Goal: Task Accomplishment & Management: Manage account settings

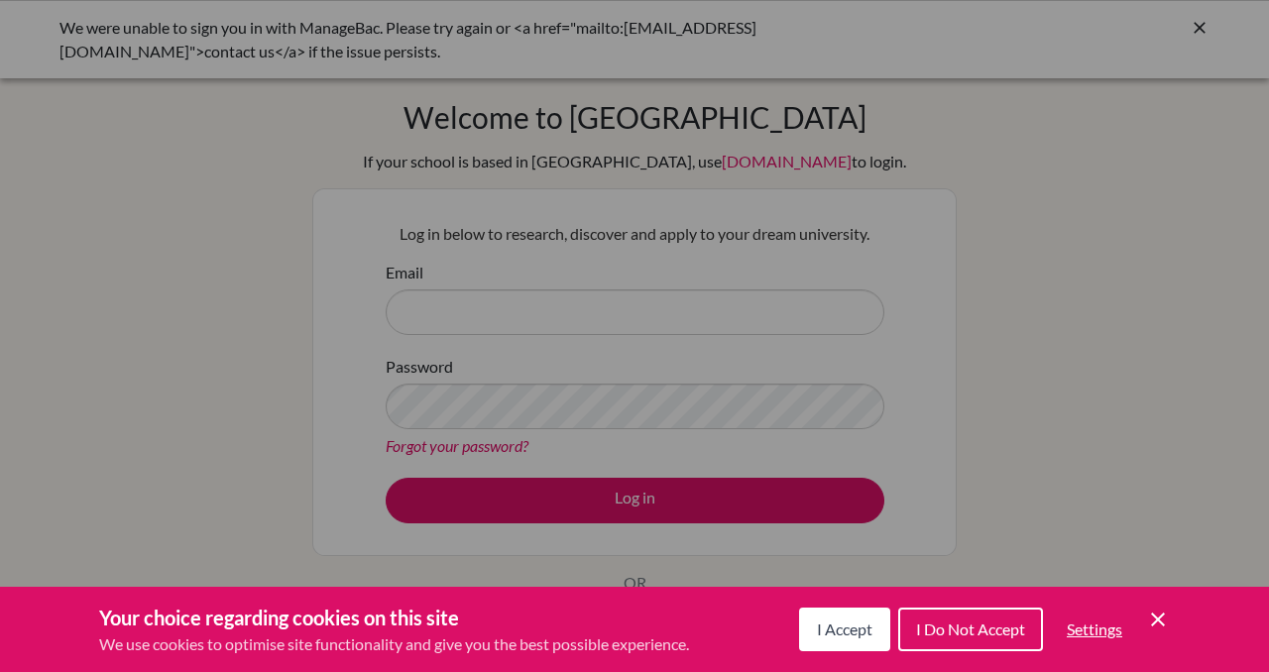
click at [856, 629] on span "I Accept" at bounding box center [845, 629] width 56 height 19
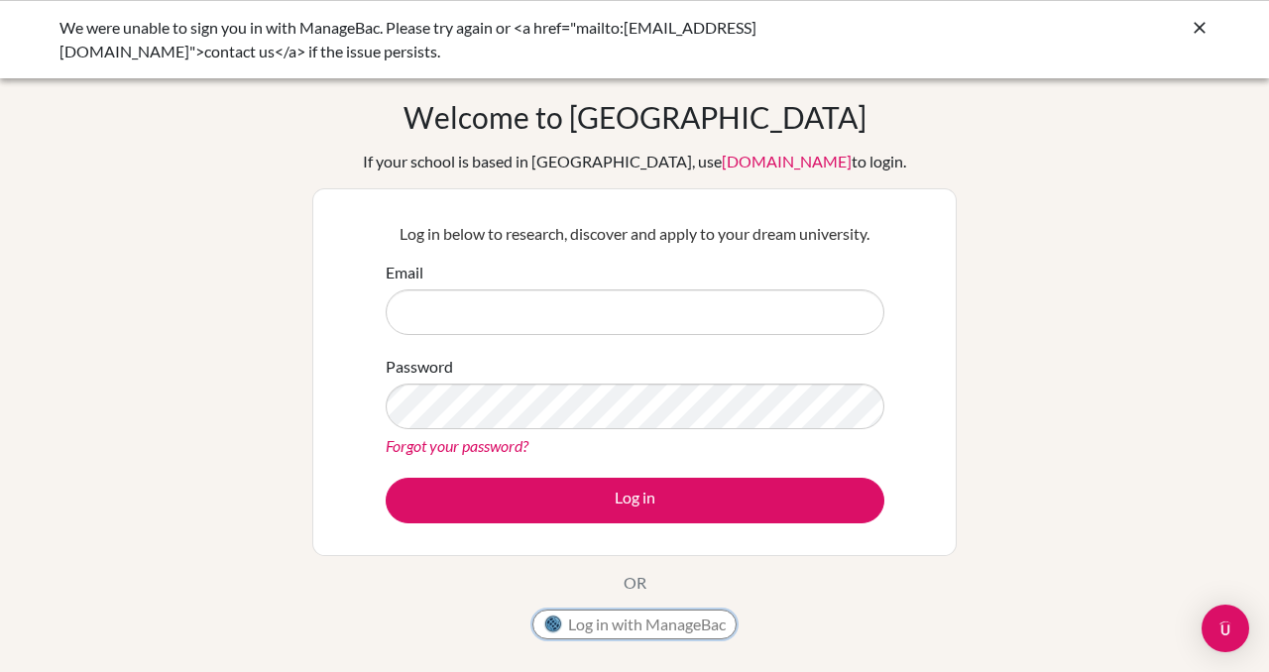
click at [615, 627] on button "Log in with ManageBac" at bounding box center [634, 625] width 204 height 30
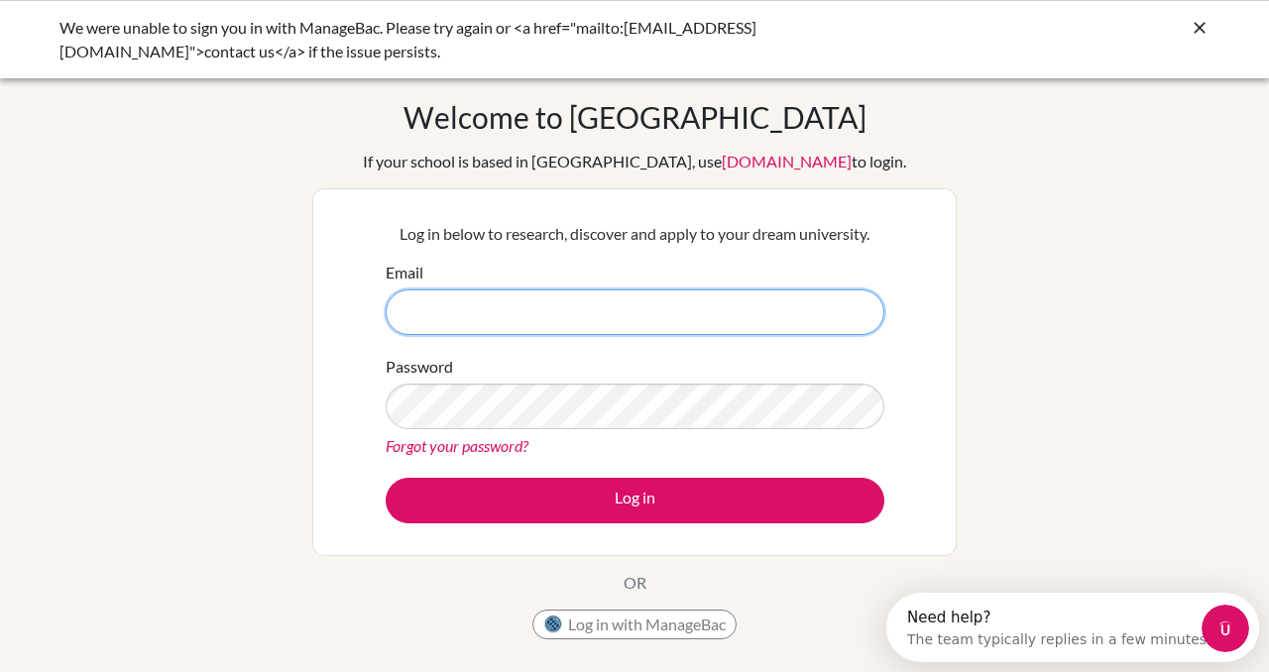
click at [434, 295] on input "Email" at bounding box center [635, 313] width 499 height 46
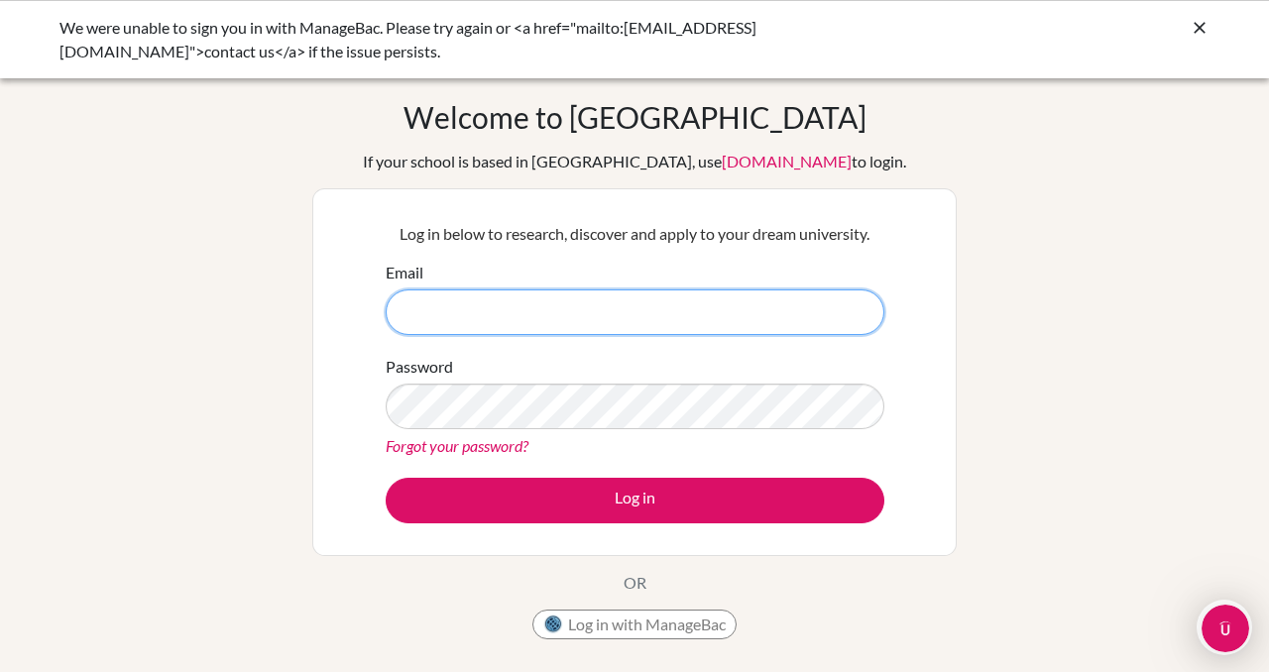
type input "alice_nguyen@bisvietnam.com"
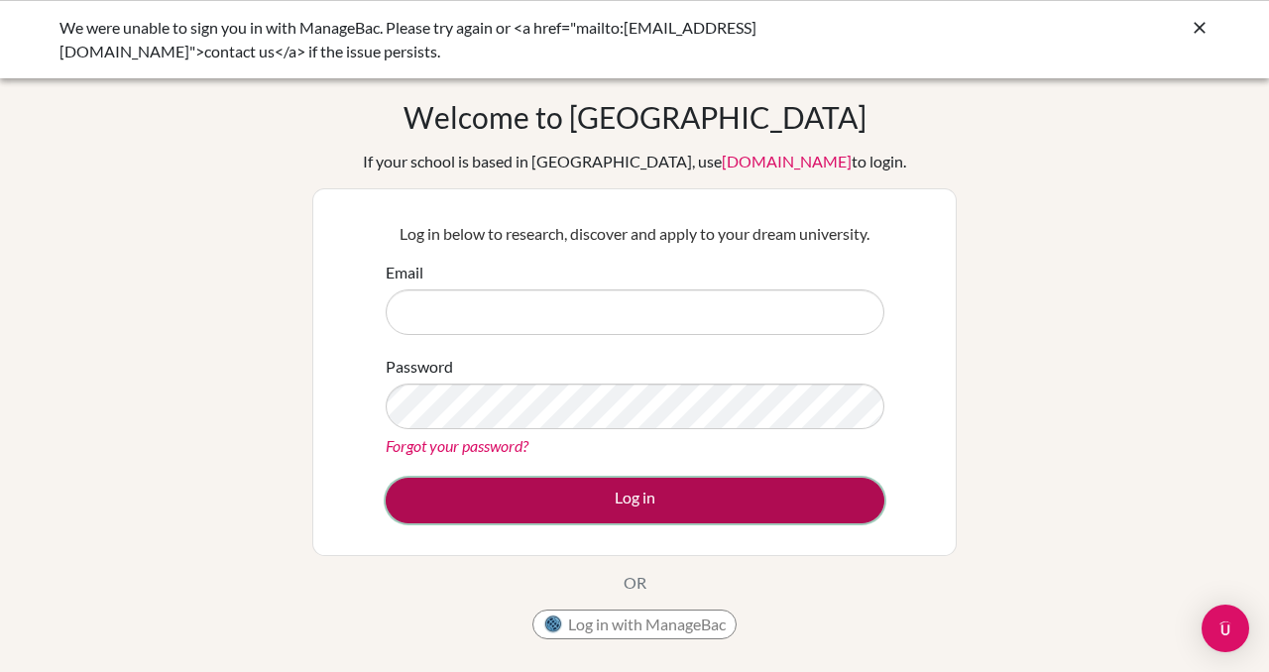
click at [576, 500] on button "Log in" at bounding box center [635, 501] width 499 height 46
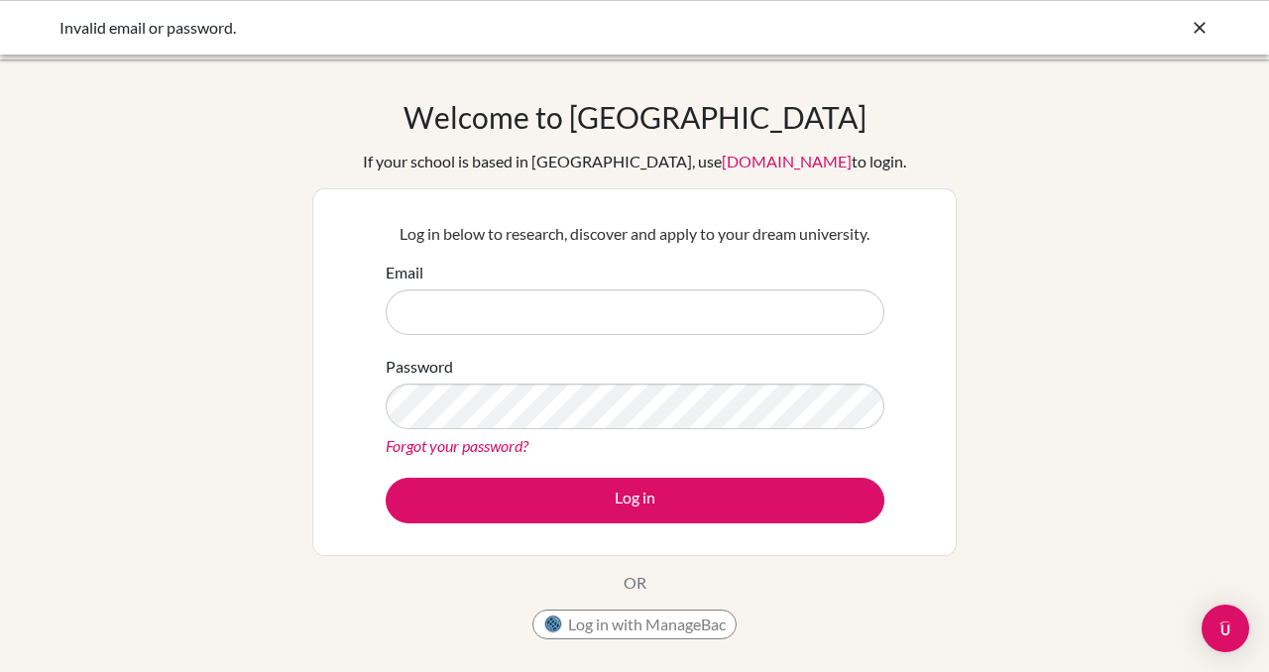
click at [467, 283] on div "Email" at bounding box center [635, 298] width 499 height 74
click at [449, 338] on form "Email Password Forgot your password? Log in" at bounding box center [635, 392] width 499 height 263
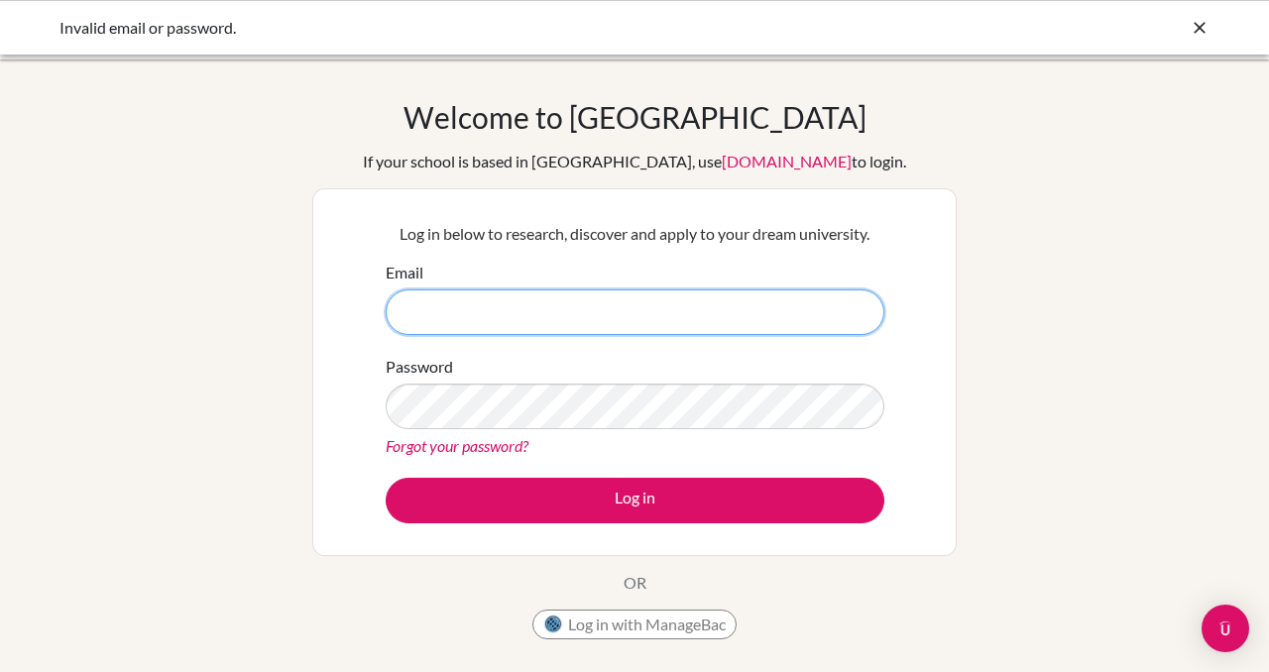
click at [432, 321] on input "Email" at bounding box center [635, 313] width 499 height 46
type input "alice_nguyen@bisvietnam.com"
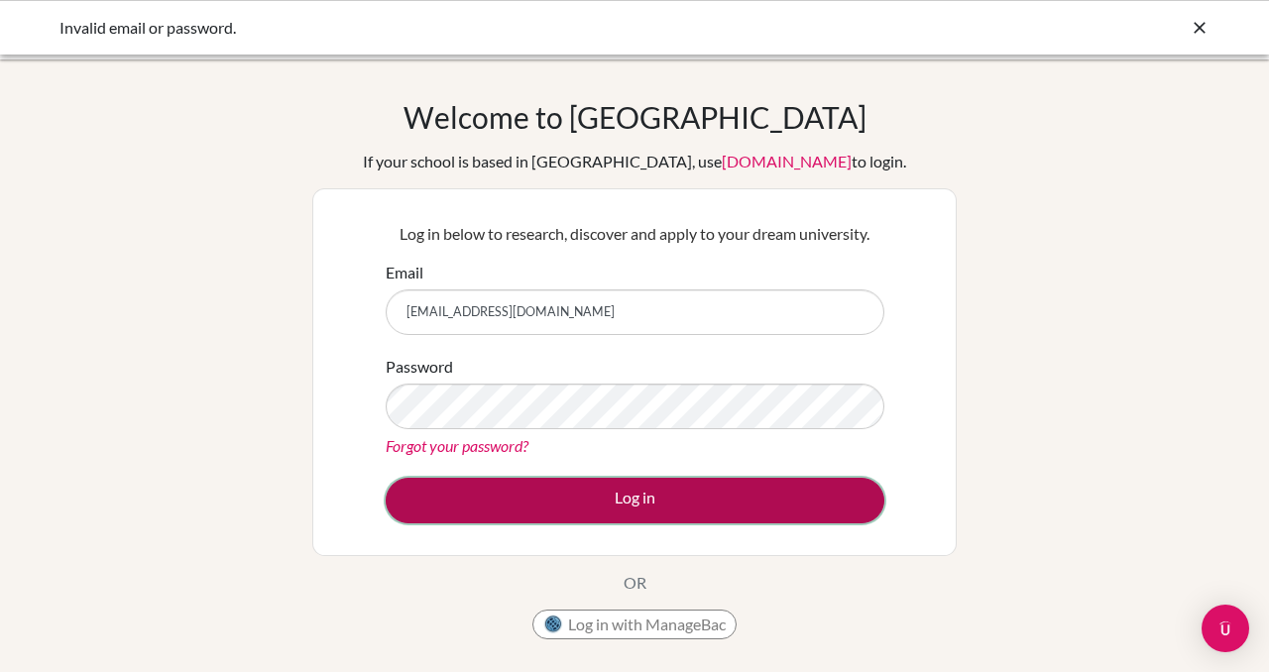
click at [511, 508] on button "Log in" at bounding box center [635, 501] width 499 height 46
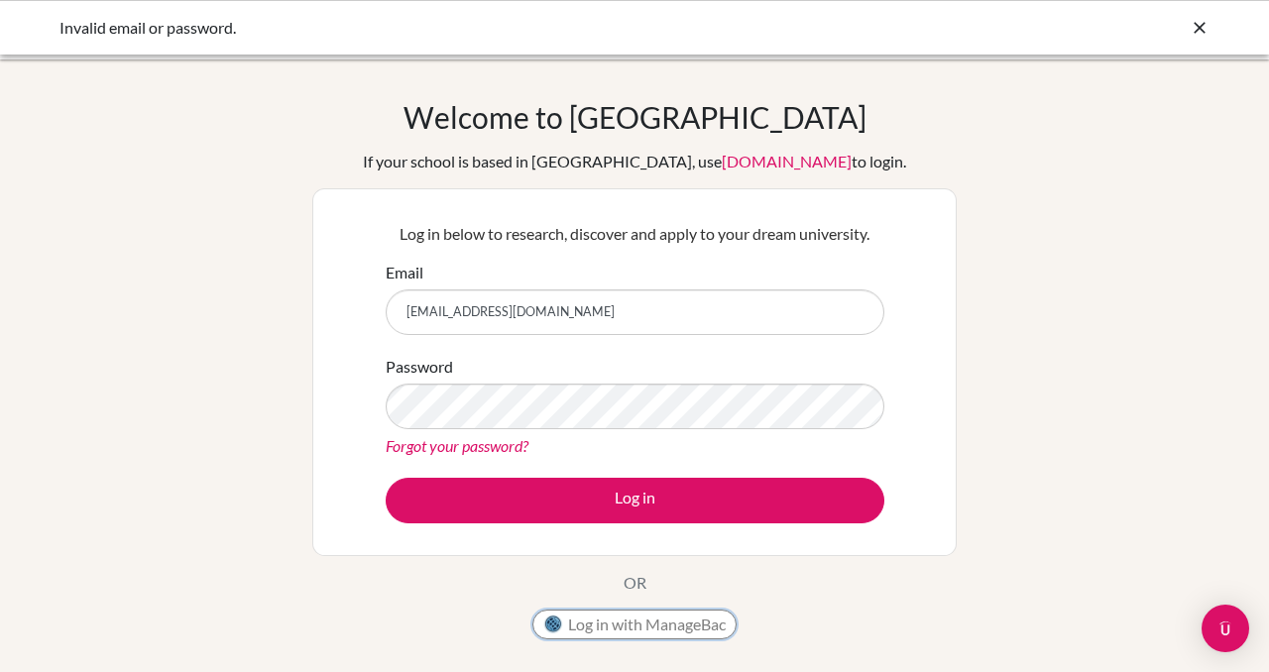
click at [655, 625] on button "Log in with ManageBac" at bounding box center [634, 625] width 204 height 30
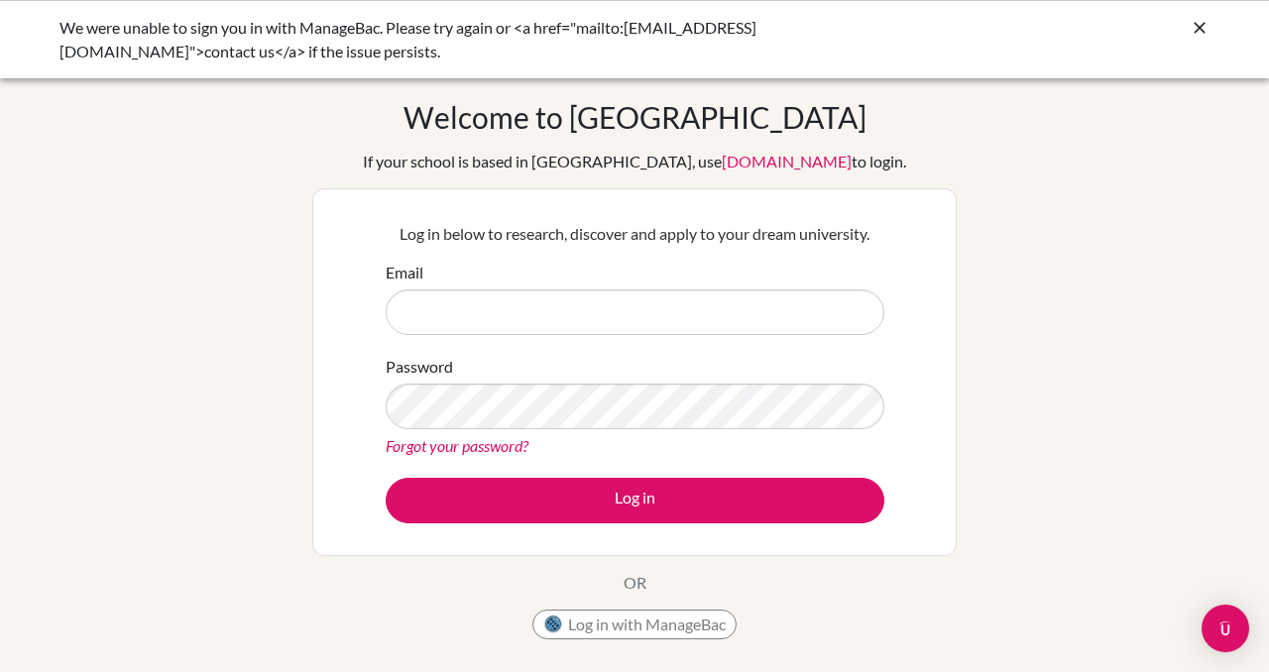
click at [1189, 38] on div "We were unable to sign you in with ManageBac. Please try again or <a href="mail…" at bounding box center [634, 40] width 1150 height 48
click at [1192, 25] on icon at bounding box center [1200, 28] width 20 height 20
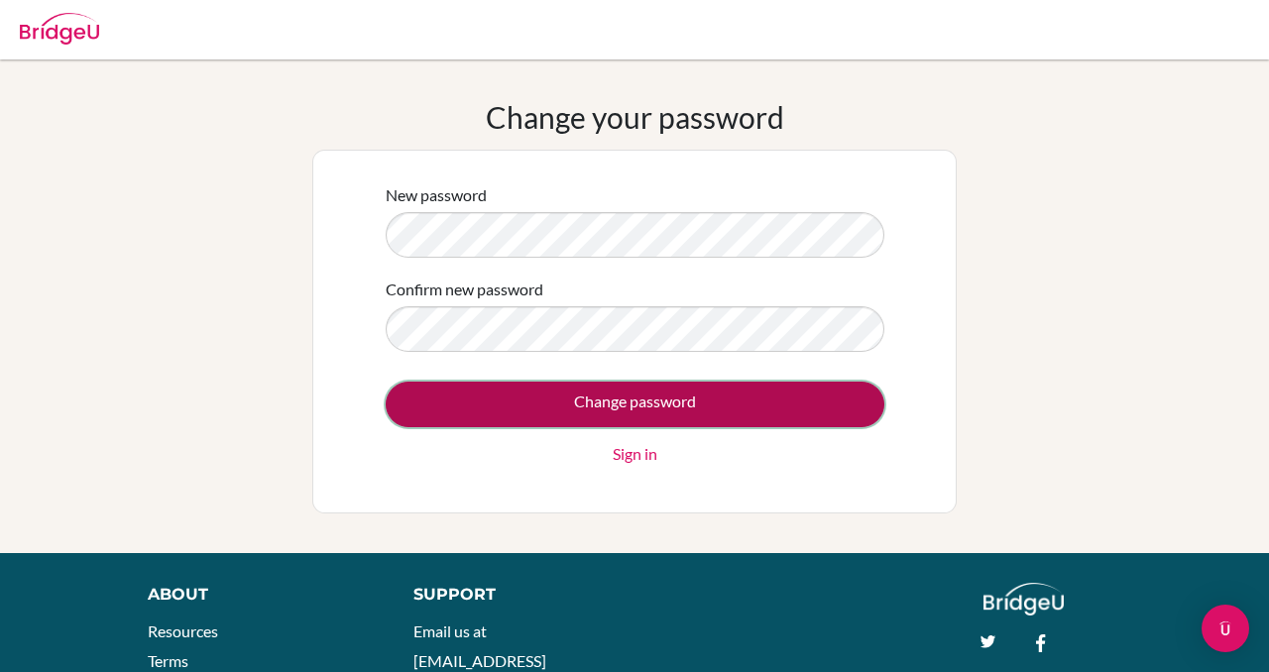
click at [605, 407] on input "Change password" at bounding box center [635, 405] width 499 height 46
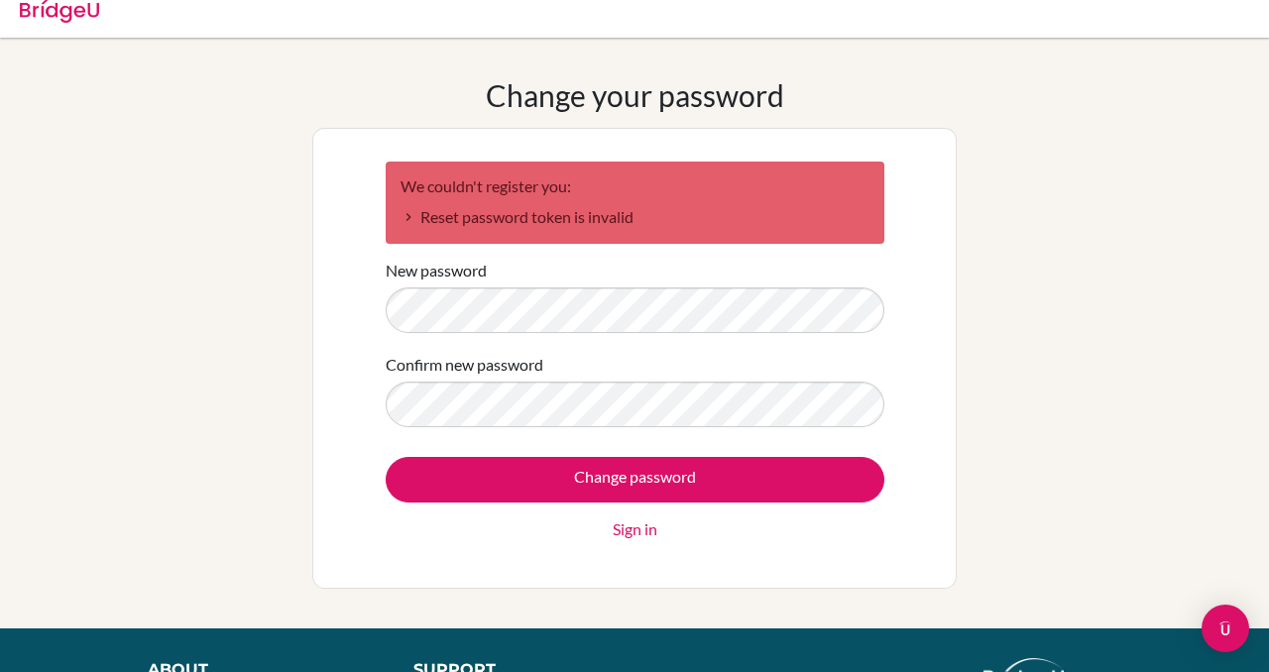
scroll to position [30, 0]
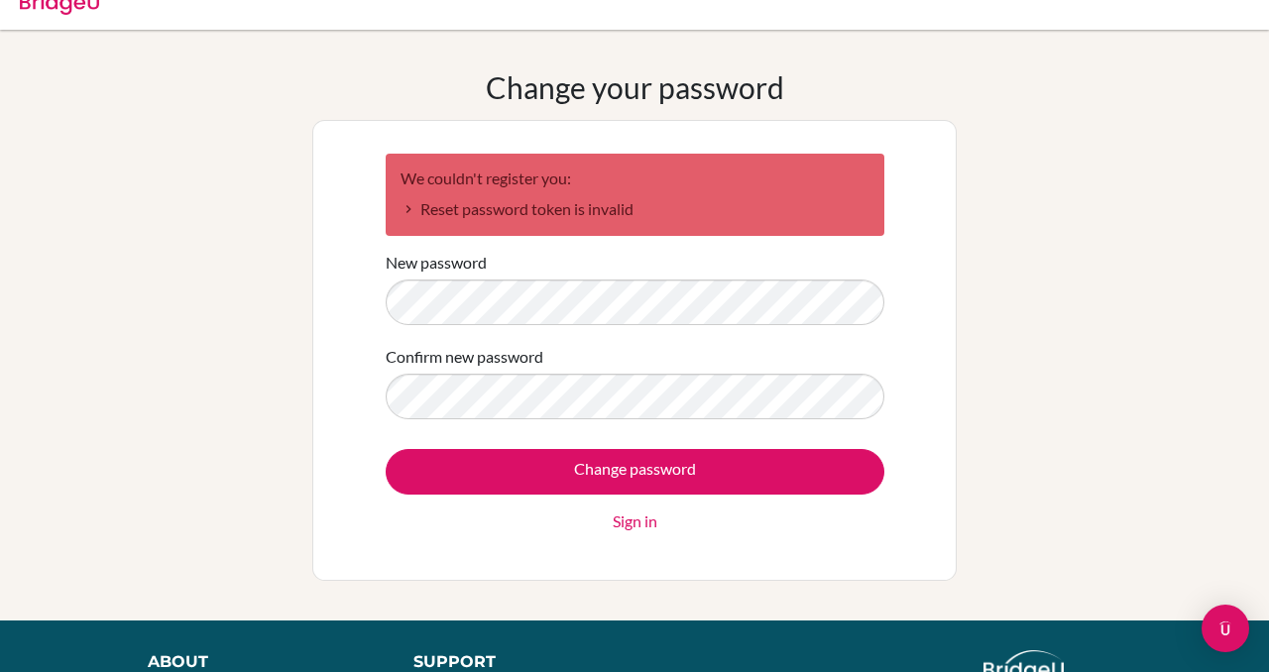
click at [632, 524] on link "Sign in" at bounding box center [635, 522] width 45 height 24
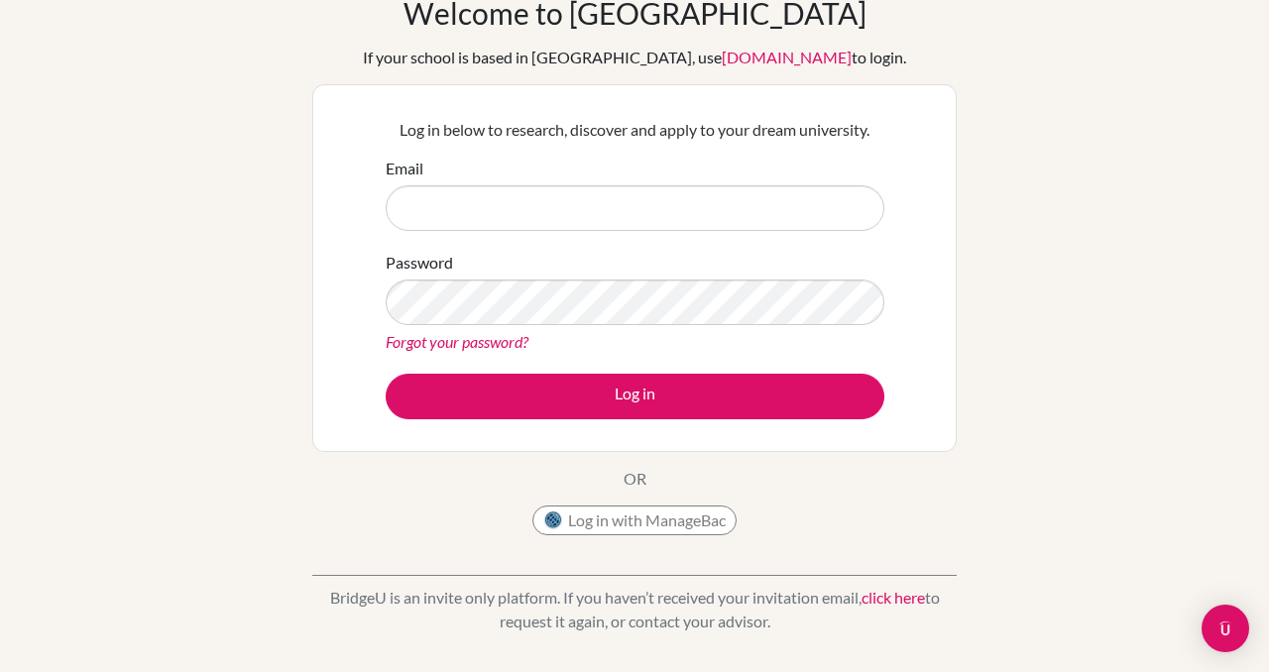
scroll to position [103, 0]
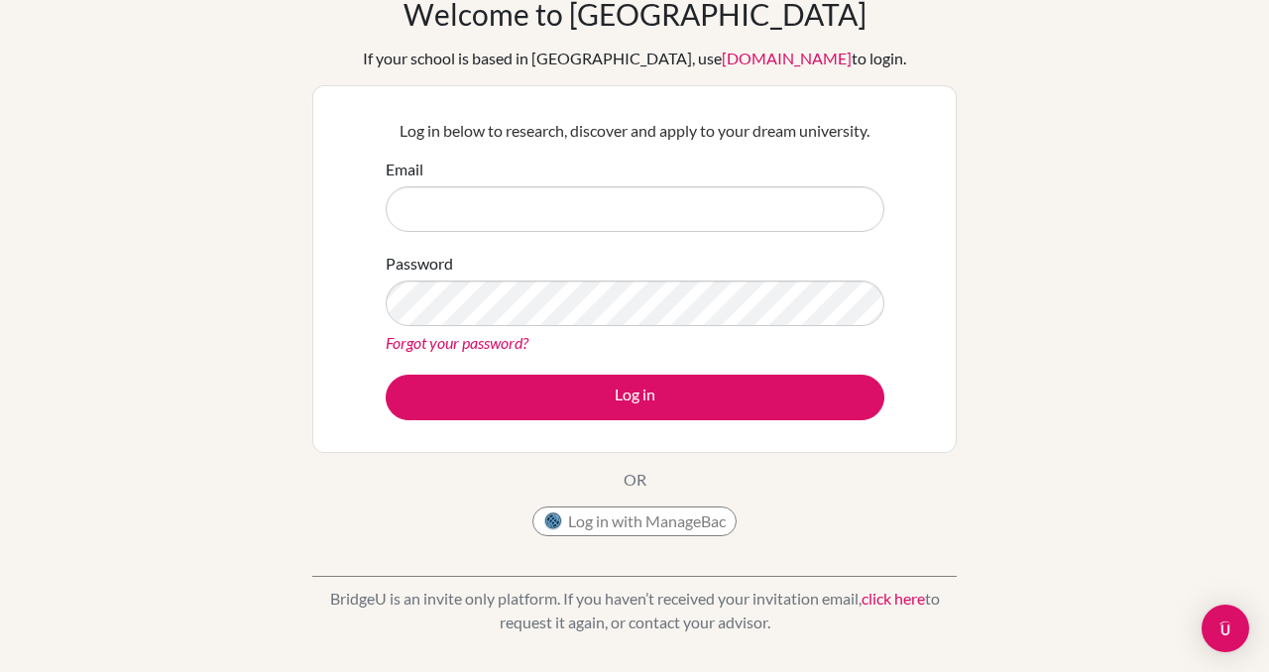
click at [613, 232] on form "Email Password Forgot your password? Log in" at bounding box center [635, 289] width 499 height 263
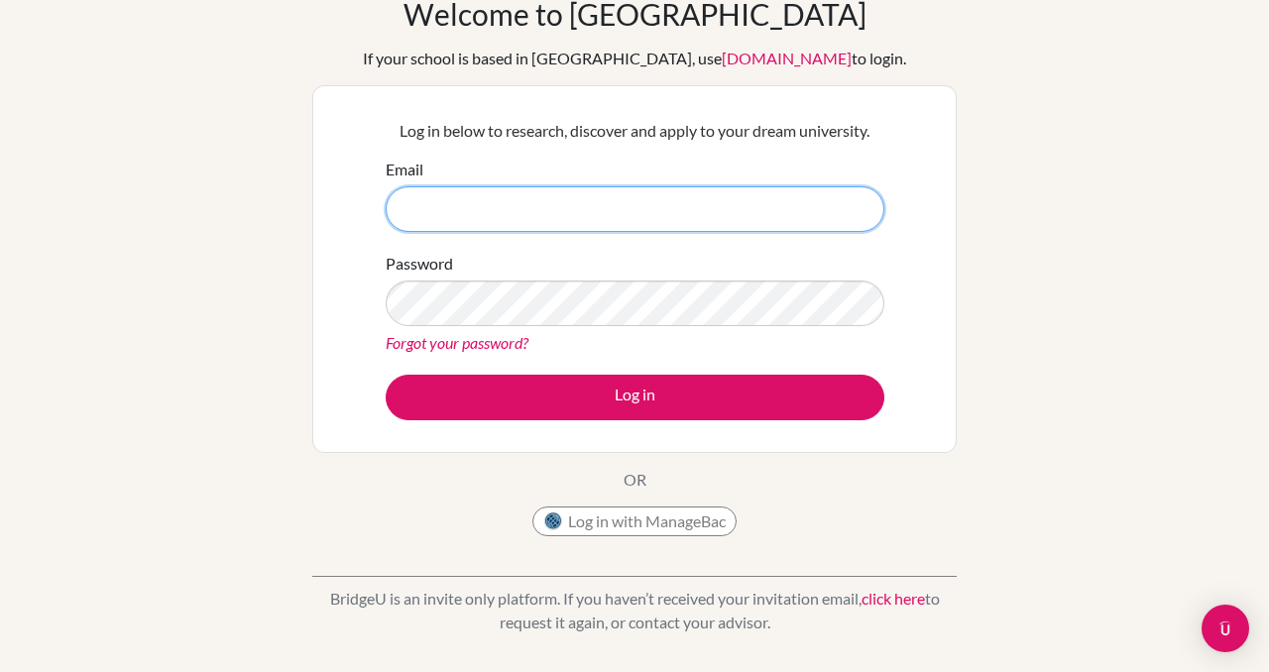
click at [553, 196] on input "Email" at bounding box center [635, 209] width 499 height 46
type input "alice_nguyen@bisvietnam.com"
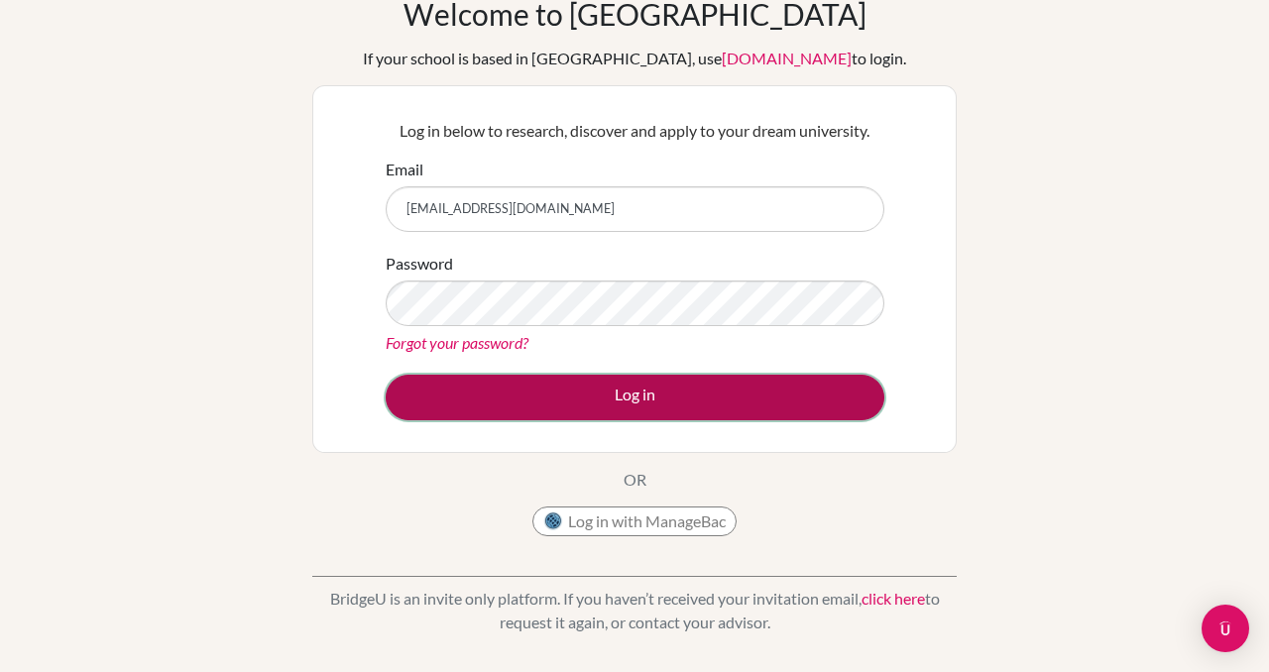
click at [574, 406] on button "Log in" at bounding box center [635, 398] width 499 height 46
